Goal: Book appointment/travel/reservation

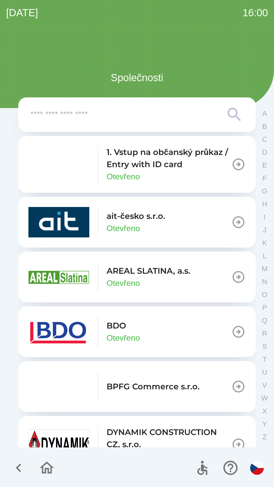
click at [154, 330] on button "BDO Otevřeno" at bounding box center [136, 331] width 237 height 51
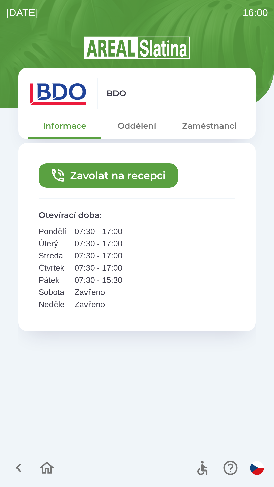
click at [46, 466] on icon "button" at bounding box center [46, 467] width 17 height 17
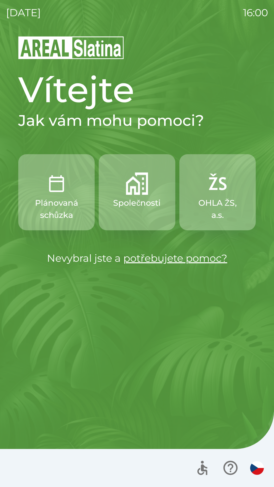
click at [66, 211] on p "Plánovaná schůzka" at bounding box center [56, 209] width 52 height 24
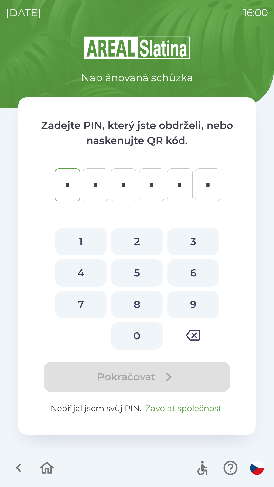
click at [46, 464] on icon "button" at bounding box center [47, 467] width 14 height 12
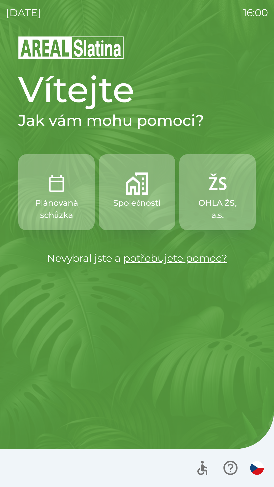
click at [138, 206] on p "Společnosti" at bounding box center [136, 203] width 47 height 12
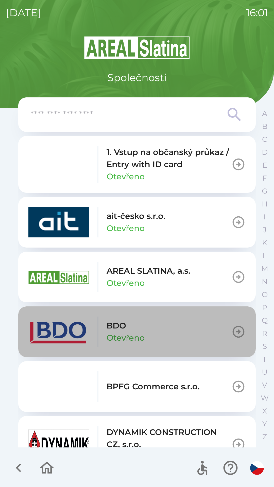
click at [164, 327] on button "BDO Otevřeno" at bounding box center [136, 331] width 237 height 51
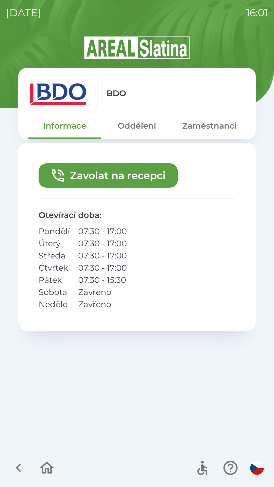
click at [196, 125] on button "Zaměstnanci" at bounding box center [209, 126] width 72 height 18
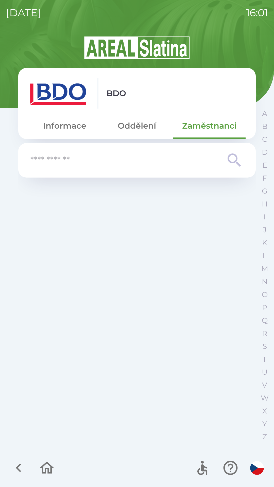
click at [133, 123] on button "Oddělení" at bounding box center [137, 126] width 72 height 18
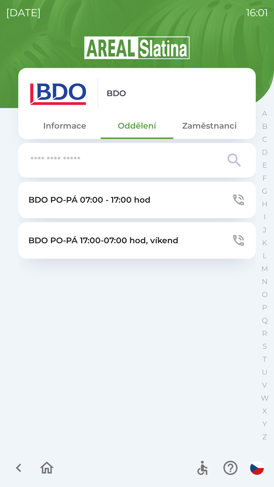
click at [72, 127] on button "Informace" at bounding box center [64, 126] width 72 height 18
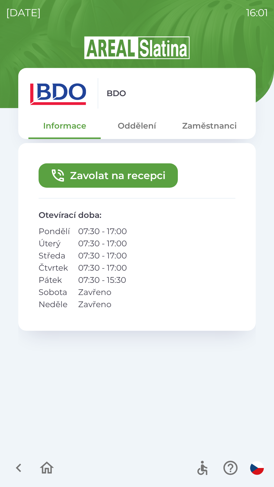
click at [118, 175] on button "Zavolat na recepci" at bounding box center [108, 175] width 139 height 24
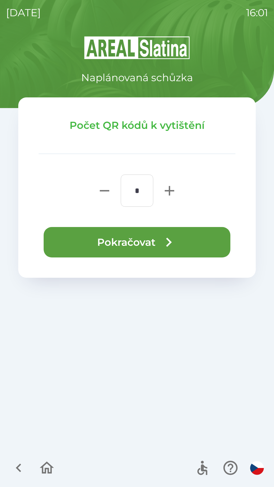
click at [147, 241] on button "Pokračovat" at bounding box center [137, 242] width 187 height 30
